Goal: Complete application form

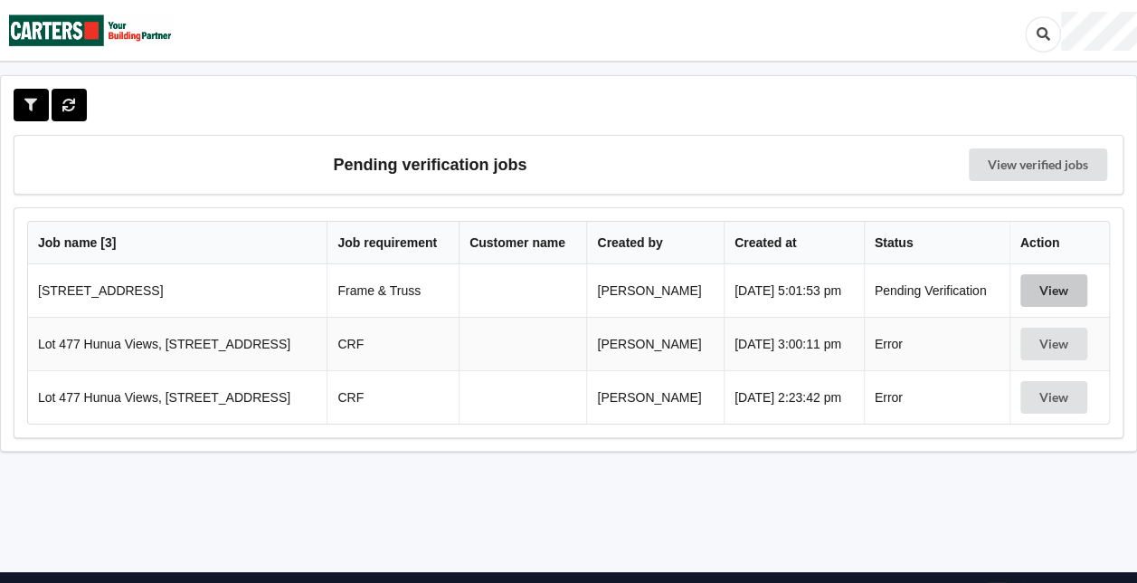
click at [1058, 286] on button "View" at bounding box center [1053, 290] width 67 height 33
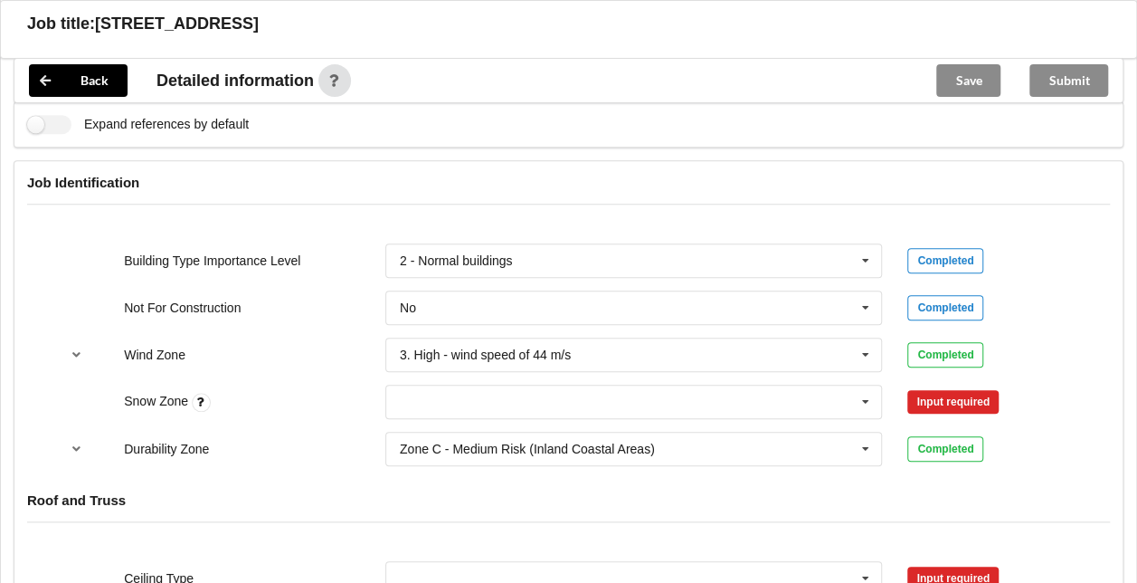
scroll to position [703, 0]
click at [876, 400] on icon at bounding box center [865, 400] width 27 height 33
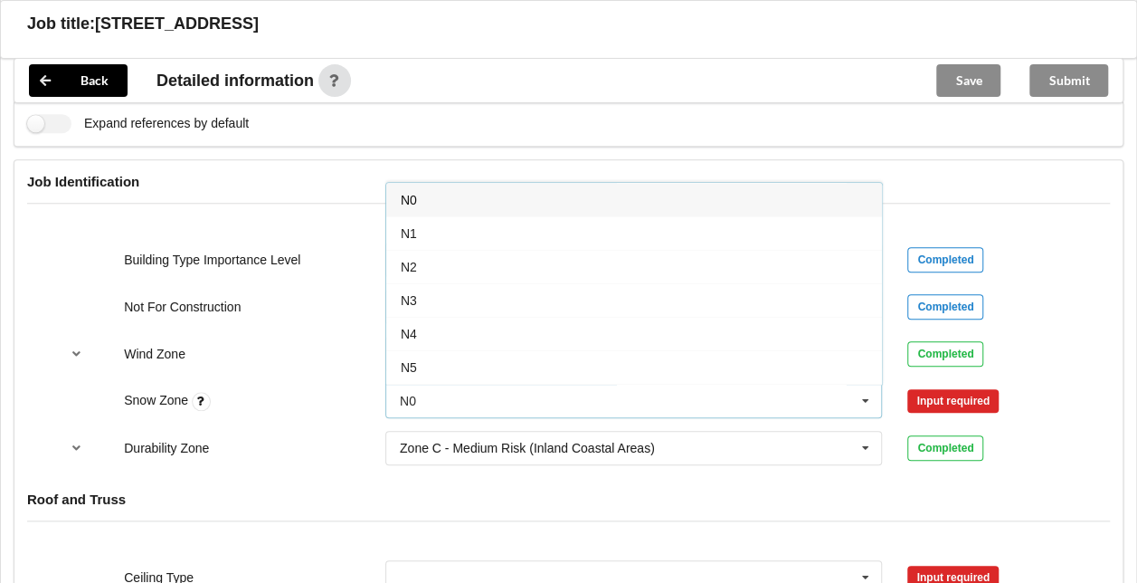
click at [658, 203] on div "N0" at bounding box center [634, 199] width 496 height 33
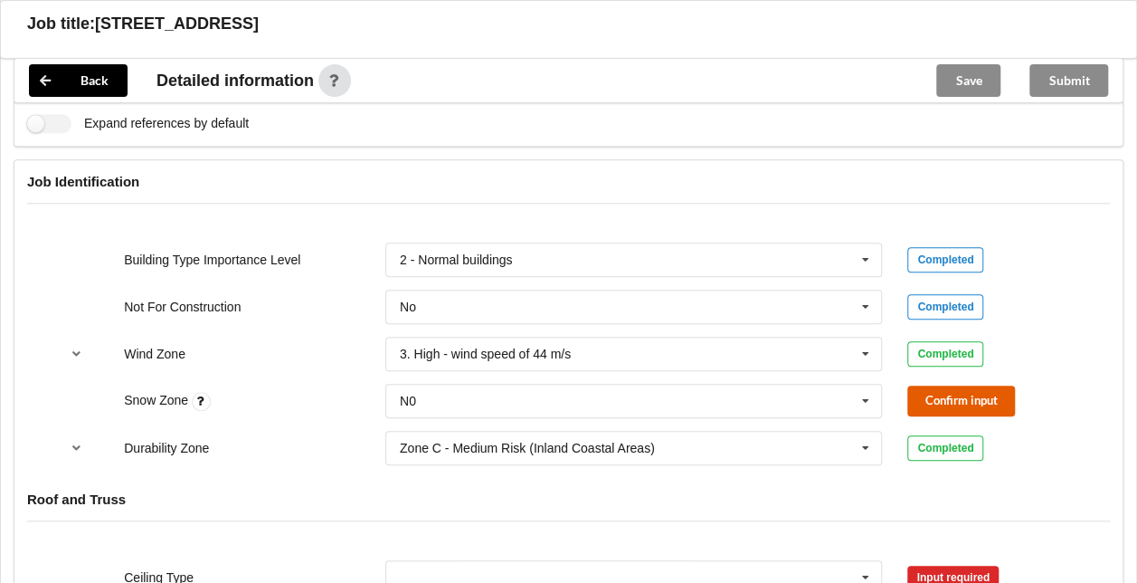
click at [944, 386] on button "Confirm input" at bounding box center [961, 400] width 108 height 30
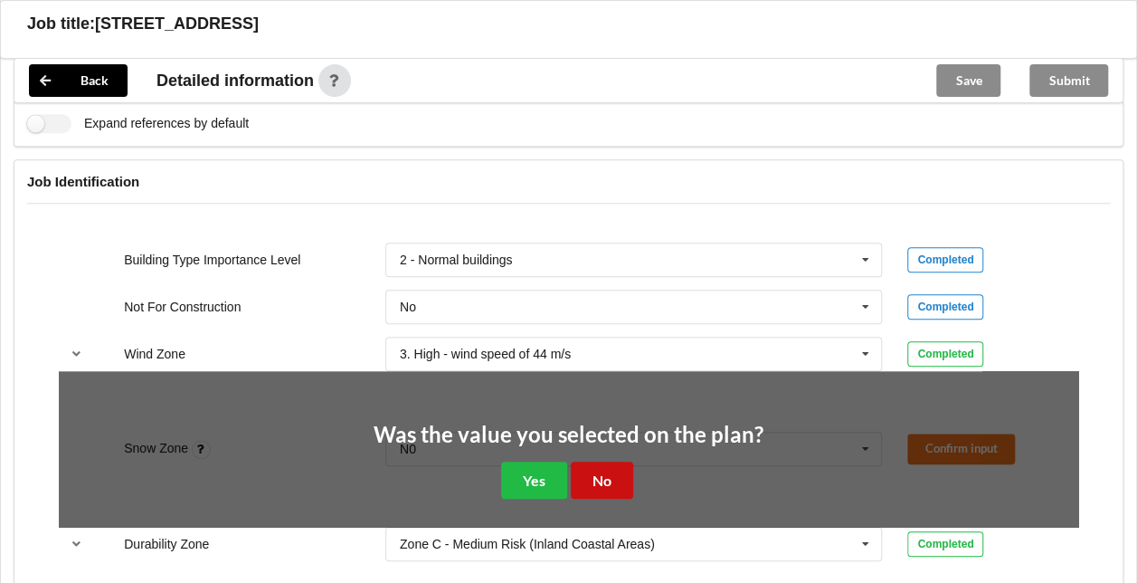
click at [598, 477] on button "No" at bounding box center [602, 479] width 62 height 37
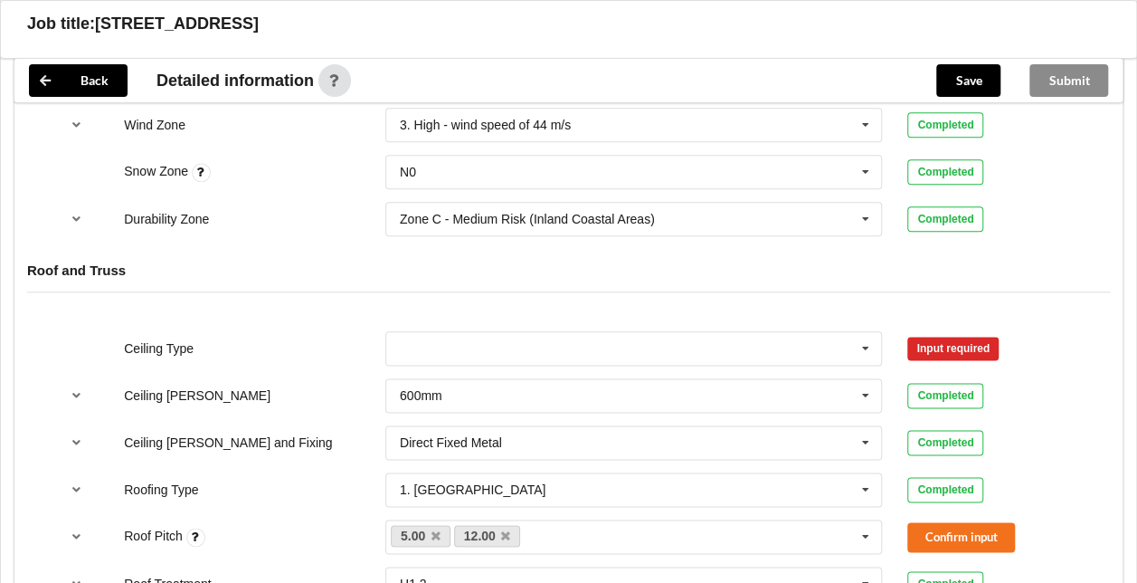
scroll to position [934, 0]
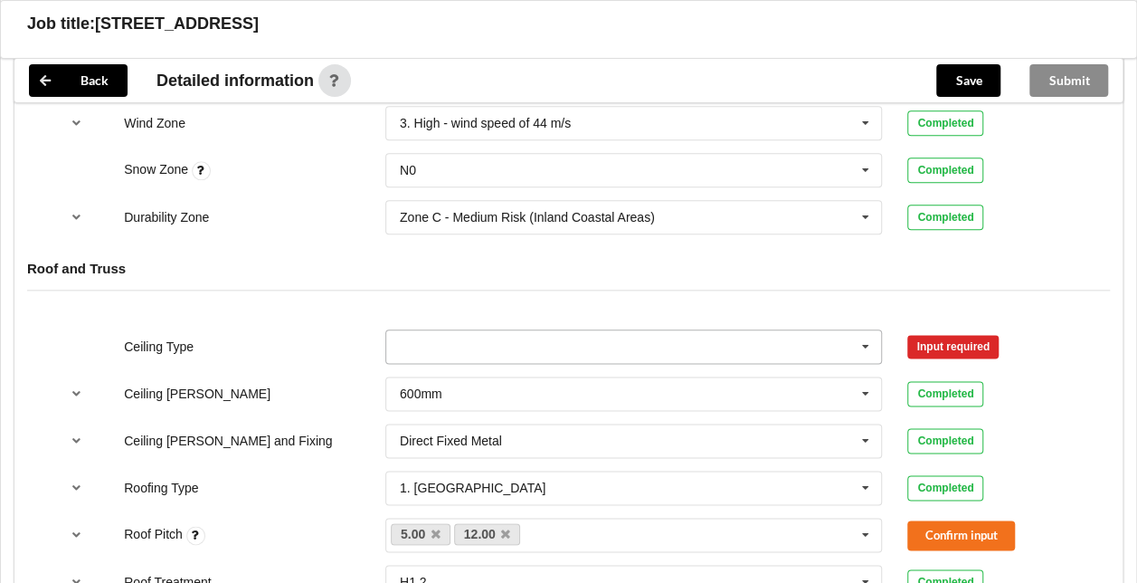
click at [868, 353] on icon at bounding box center [865, 346] width 27 height 33
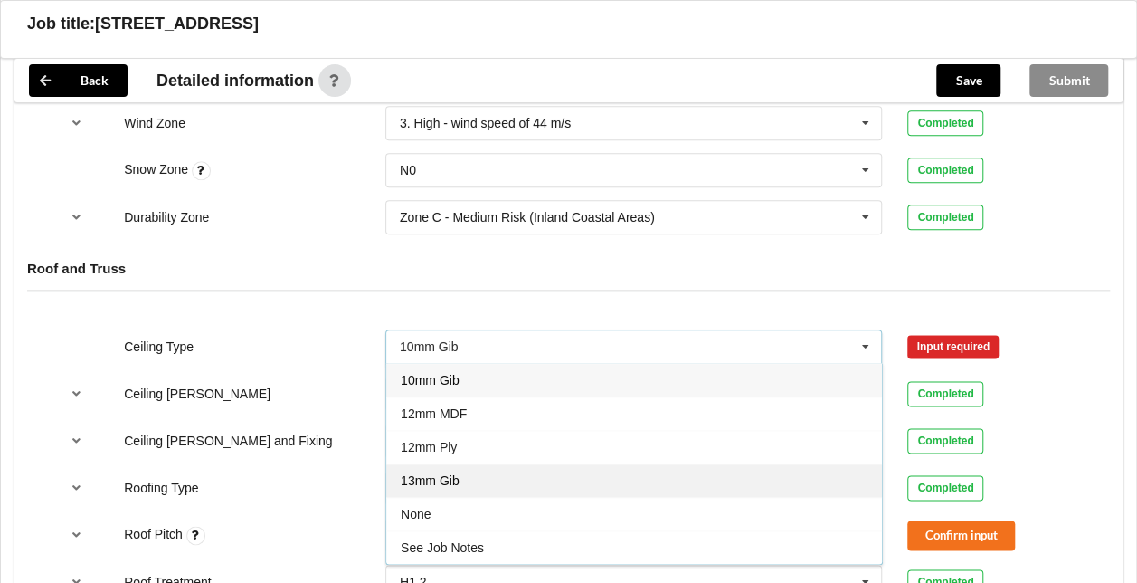
click at [456, 475] on span "13mm Gib" at bounding box center [430, 480] width 59 height 14
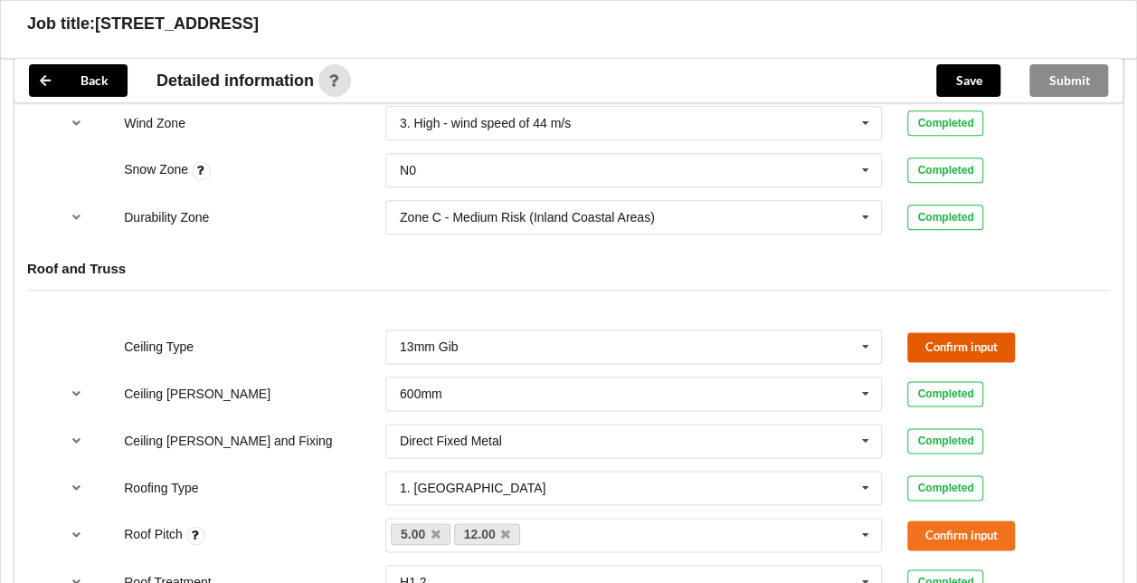
click at [986, 344] on button "Confirm input" at bounding box center [961, 347] width 108 height 30
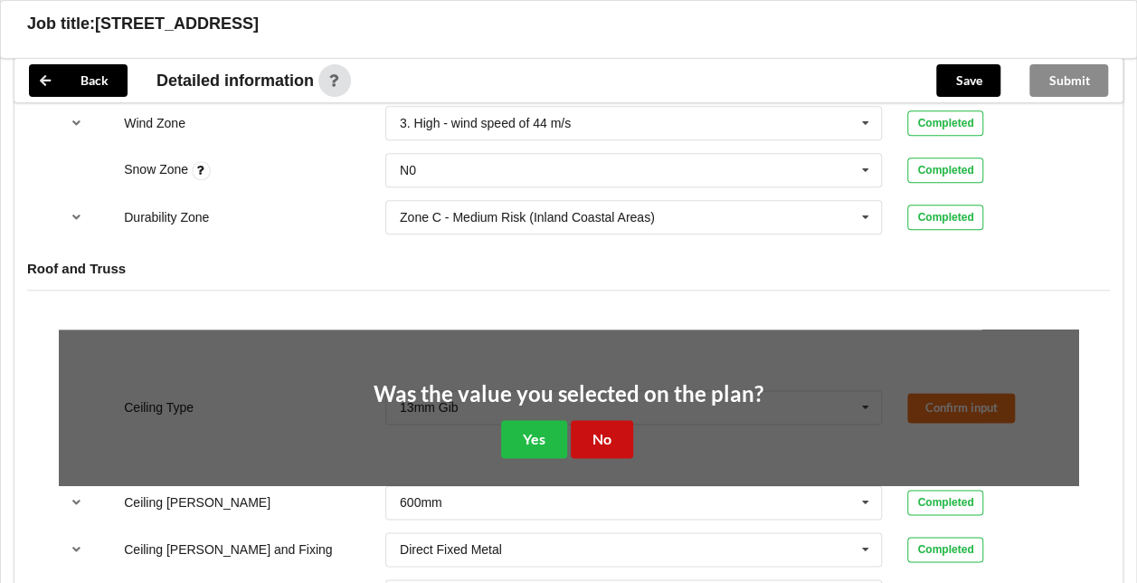
click at [620, 432] on button "No" at bounding box center [602, 438] width 62 height 37
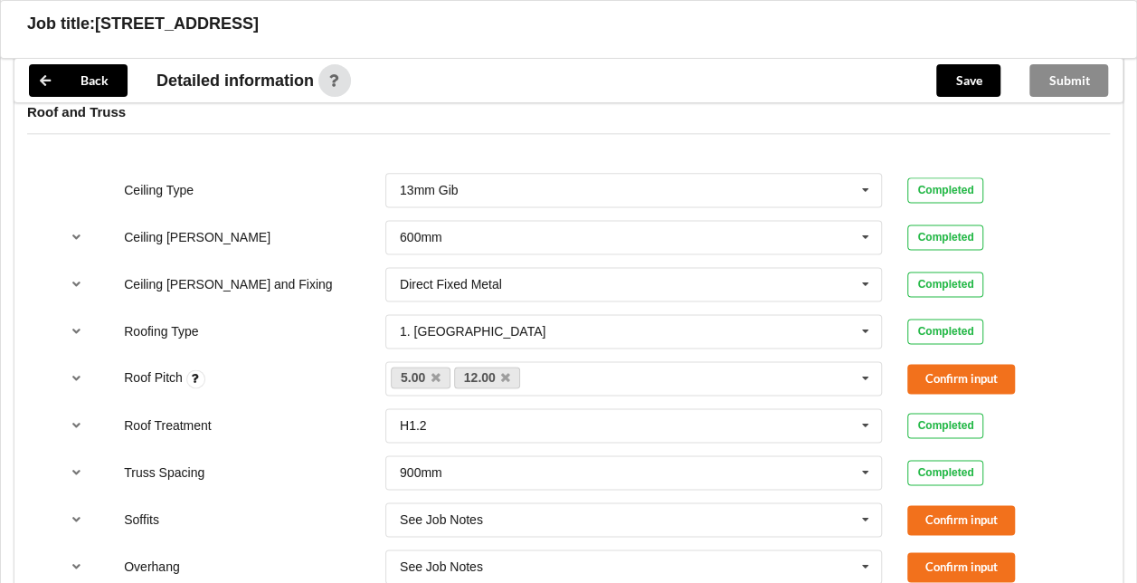
scroll to position [1089, 0]
click at [75, 375] on icon "reference-toggle" at bounding box center [76, 378] width 15 height 11
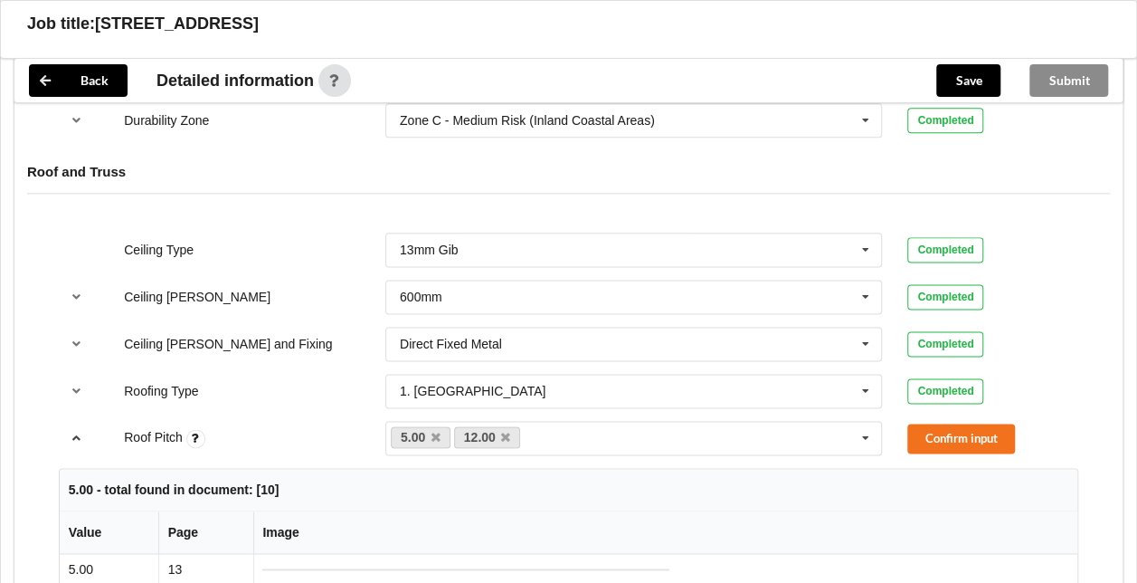
scroll to position [1030, 0]
click at [77, 432] on icon "reference-toggle" at bounding box center [76, 437] width 15 height 11
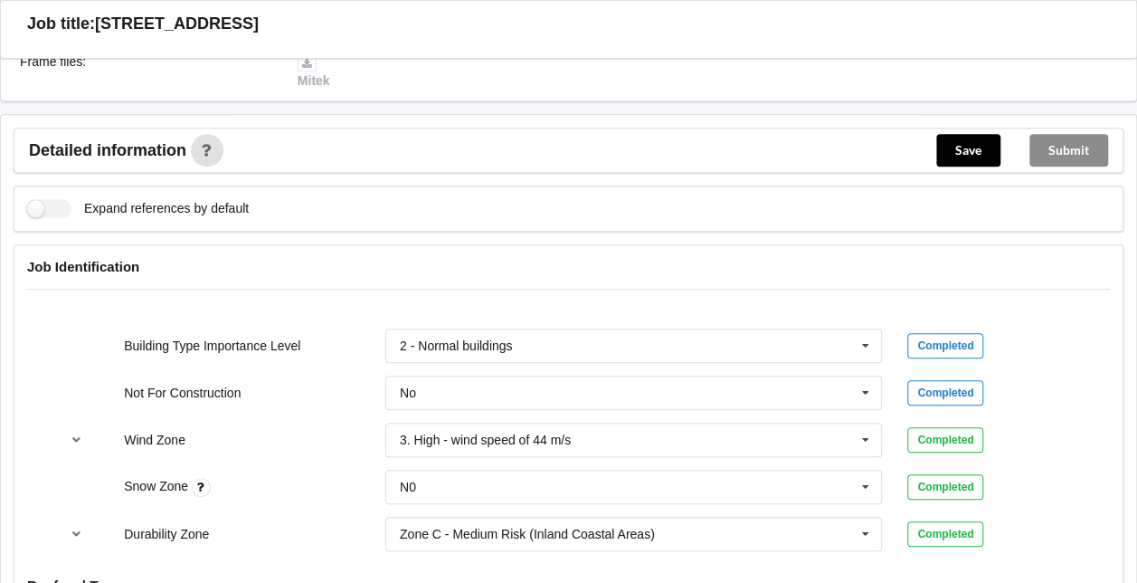
scroll to position [617, 0]
click at [83, 434] on icon "reference-toggle" at bounding box center [76, 439] width 15 height 11
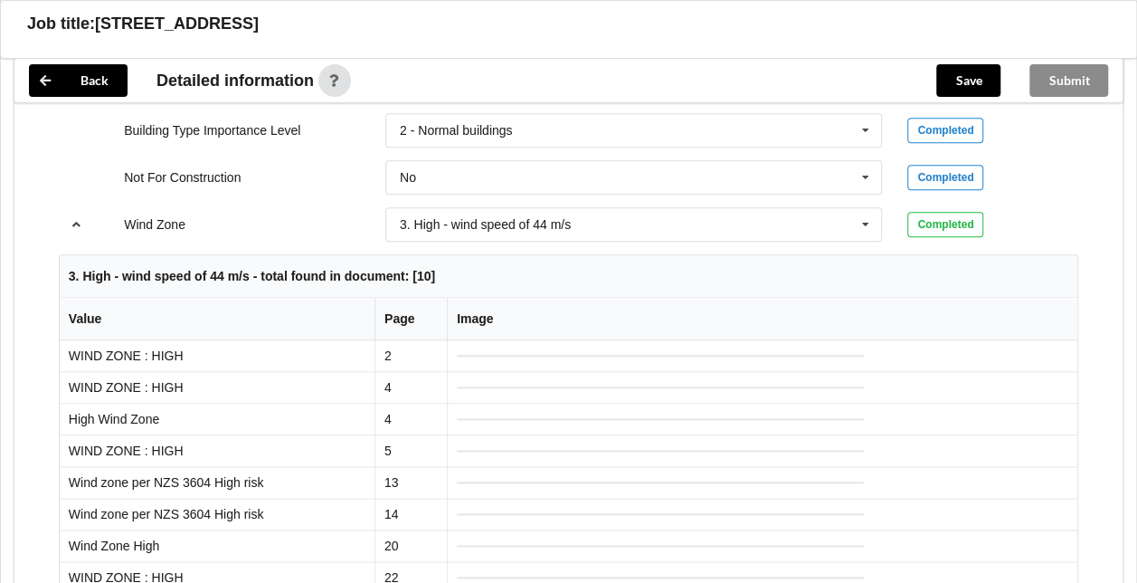
scroll to position [833, 0]
click at [75, 219] on icon "reference-toggle" at bounding box center [76, 222] width 15 height 11
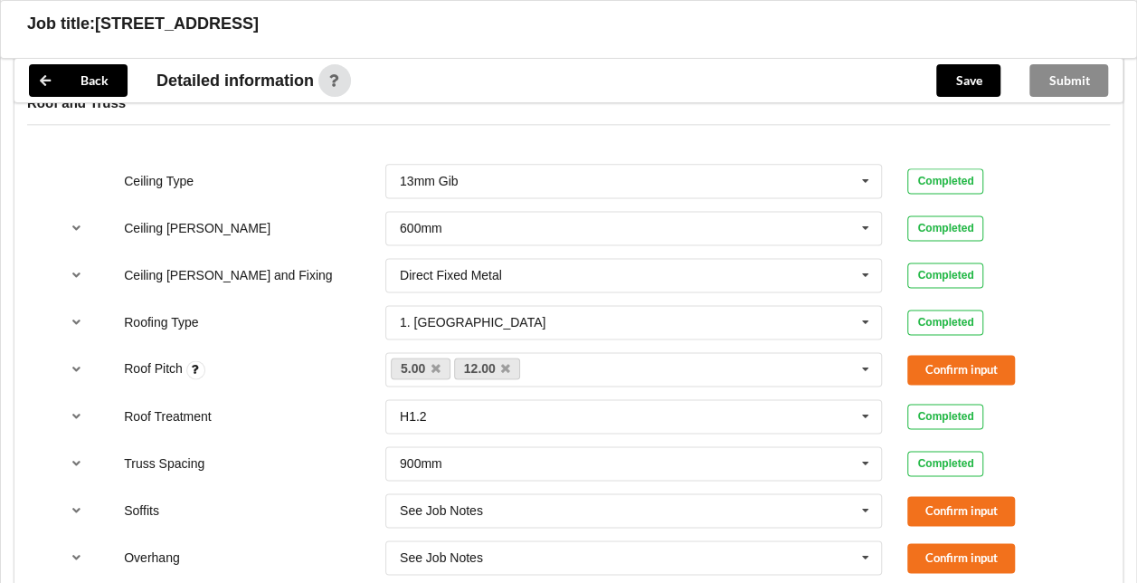
scroll to position [1098, 0]
click at [963, 376] on button "Confirm input" at bounding box center [961, 371] width 108 height 30
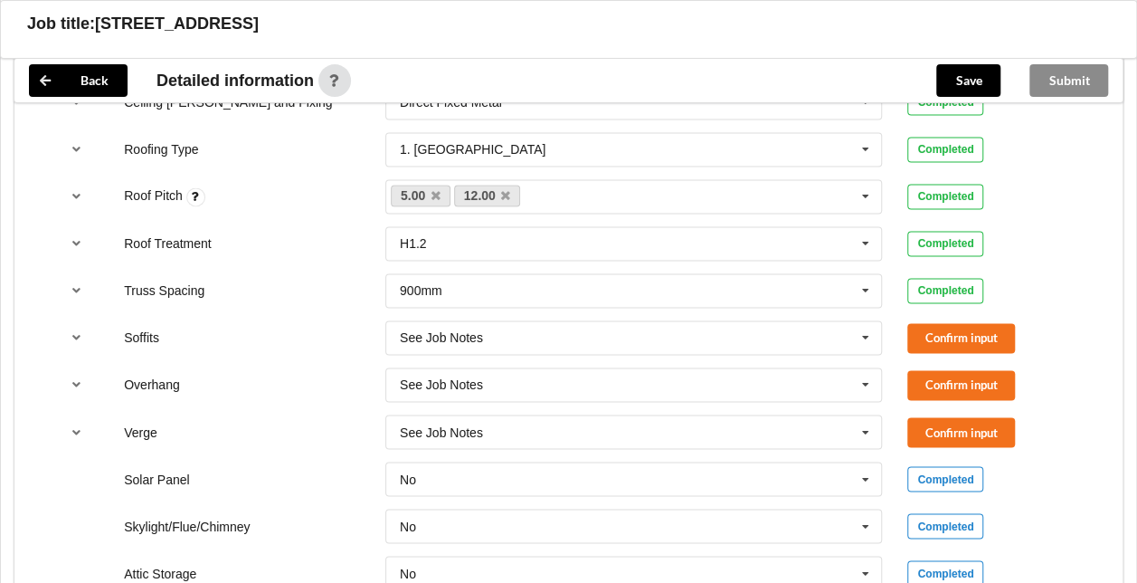
scroll to position [1276, 0]
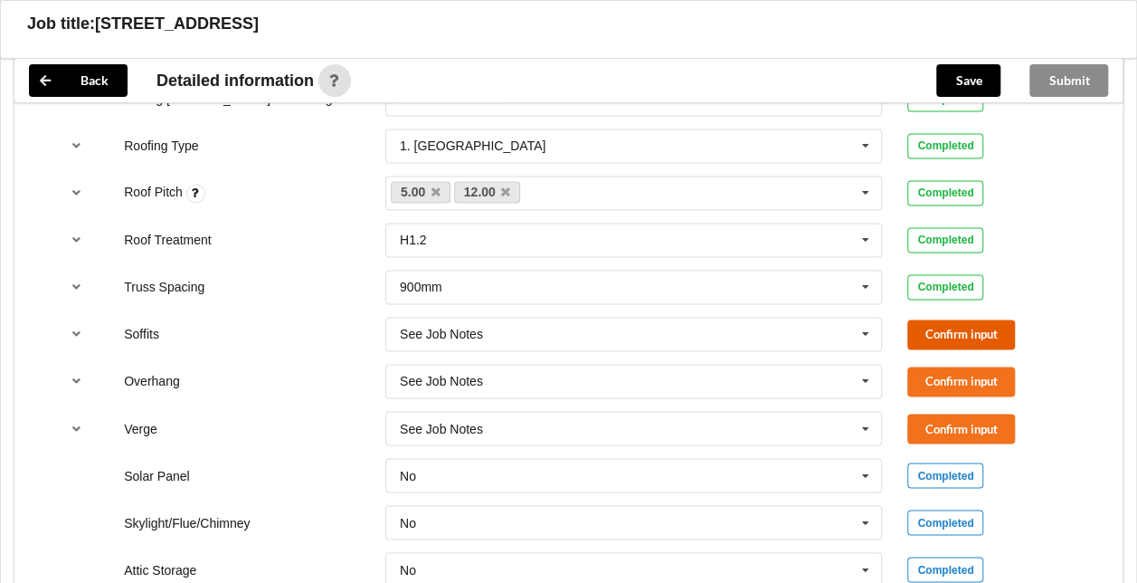
click at [981, 336] on button "Confirm input" at bounding box center [961, 334] width 108 height 30
click at [982, 368] on button "Confirm input" at bounding box center [961, 381] width 108 height 30
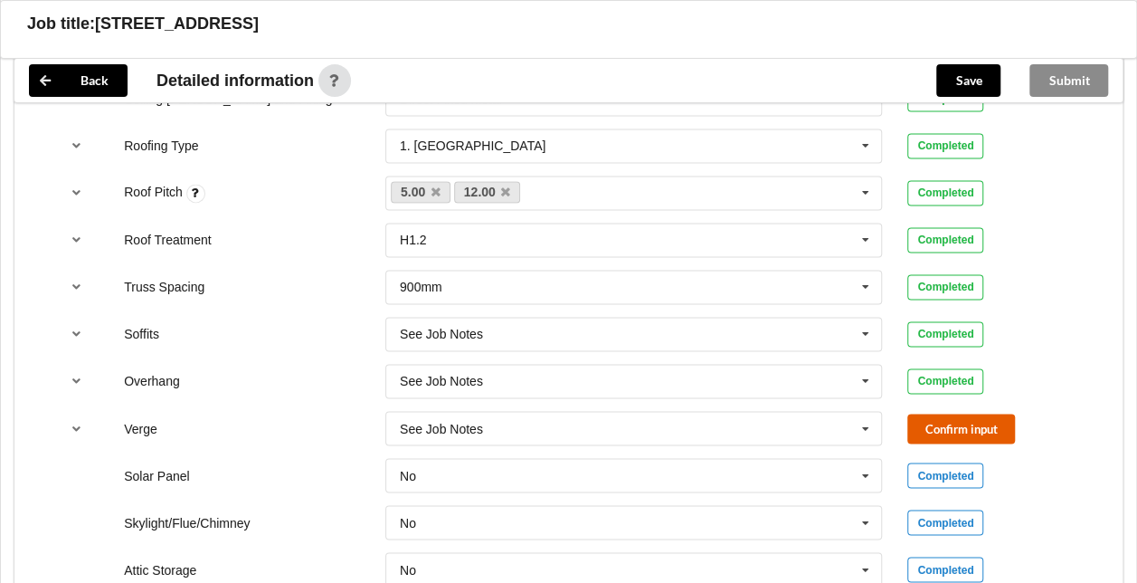
click at [981, 421] on button "Confirm input" at bounding box center [961, 428] width 108 height 30
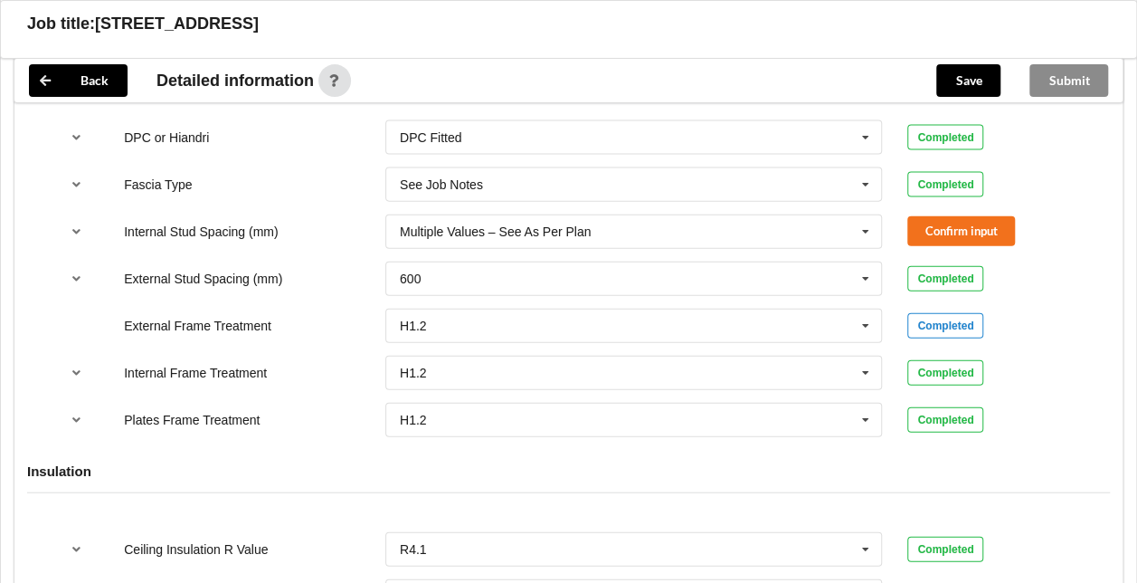
scroll to position [1932, 0]
click at [979, 224] on button "Confirm input" at bounding box center [961, 230] width 108 height 30
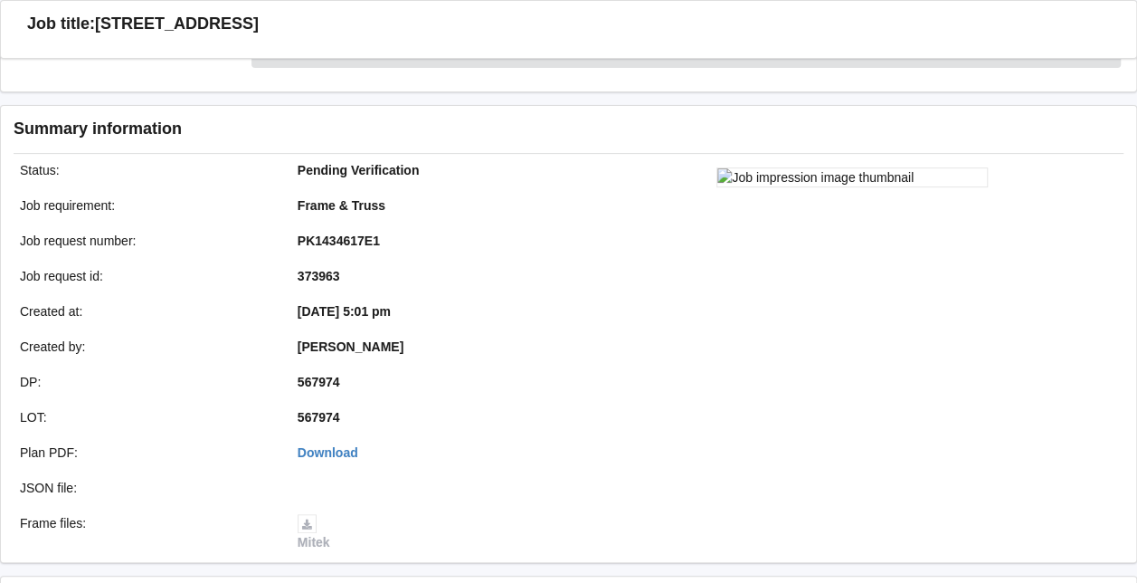
scroll to position [360, 0]
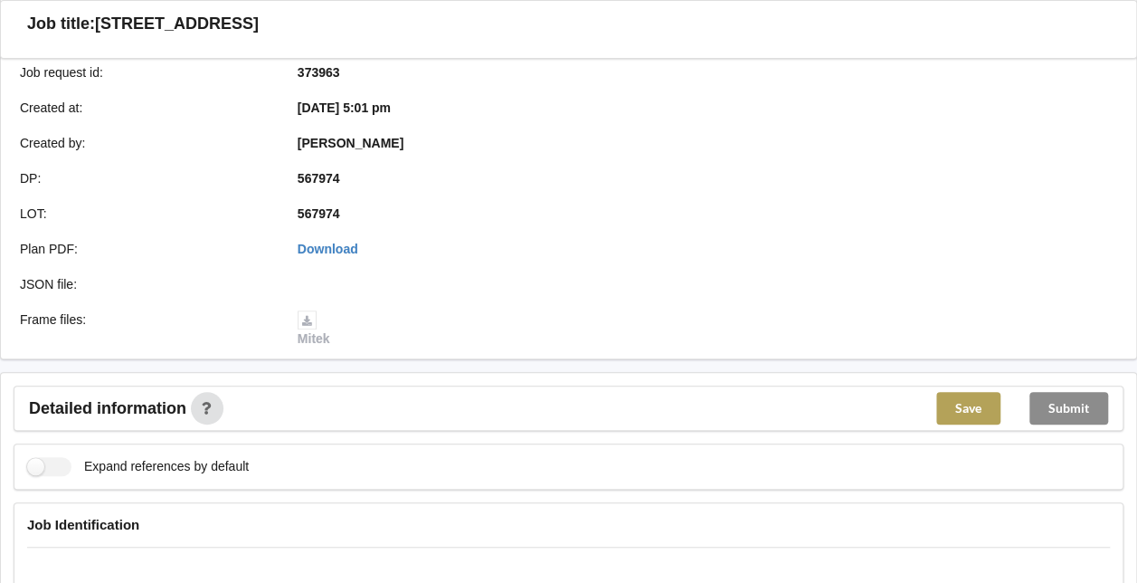
click at [977, 404] on button "Save" at bounding box center [968, 408] width 64 height 33
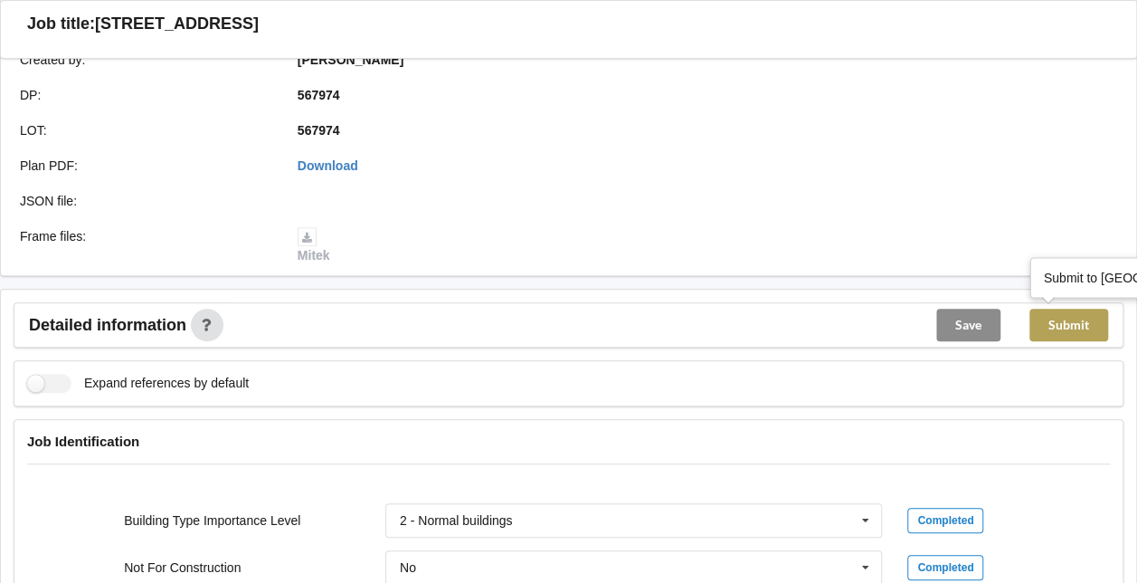
click at [1071, 326] on button "Submit" at bounding box center [1069, 324] width 79 height 33
